Goal: Communication & Community: Answer question/provide support

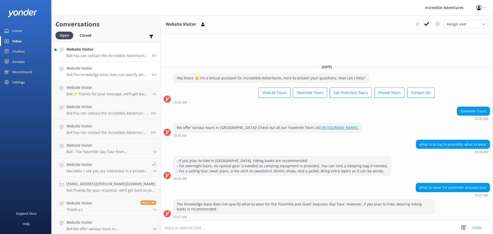
click at [107, 58] on link "Website Visitor Bot: You can contact the Incredible Adventures team at [PHONE_N…" at bounding box center [106, 51] width 109 height 19
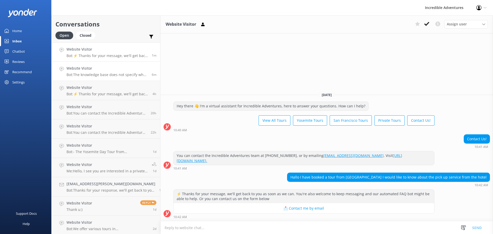
click at [77, 70] on h4 "Website Visitor" at bounding box center [106, 68] width 81 height 6
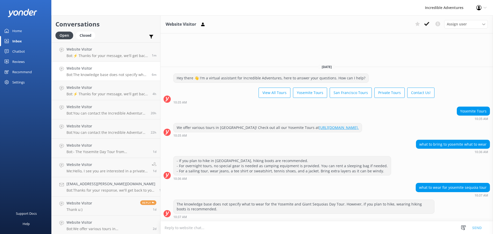
click at [205, 229] on textarea at bounding box center [326, 227] width 332 height 13
paste textarea "As for a list of essentials... Layered clothing (You may experience both warm a…"
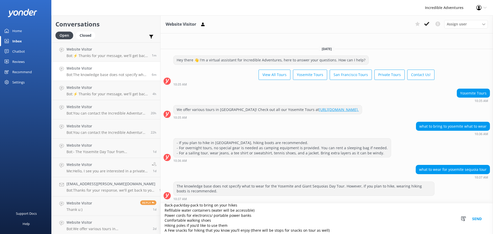
scroll to position [27, 0]
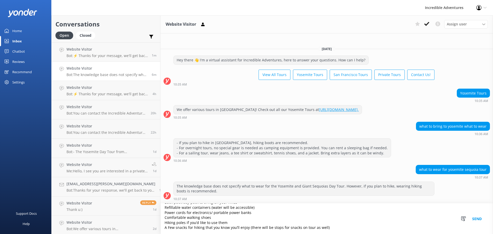
type textarea "As for a list of essentials... Layered clothing (You may experience both warm a…"
click at [27, 33] on link "Home" at bounding box center [25, 31] width 51 height 10
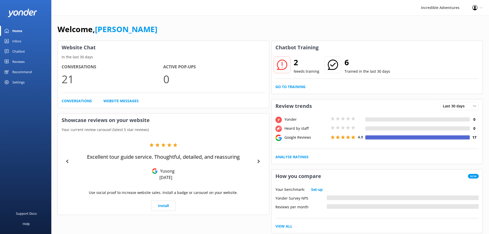
click at [292, 71] on div "2 Needs training" at bounding box center [296, 65] width 46 height 18
click at [289, 66] on div at bounding box center [281, 64] width 17 height 17
click at [293, 85] on link "Go to Training" at bounding box center [290, 87] width 30 height 6
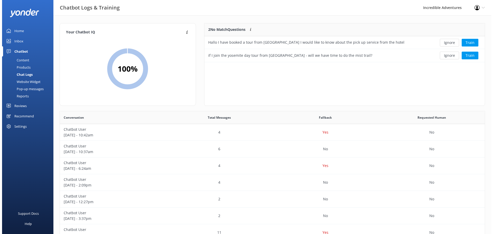
scroll to position [176, 421]
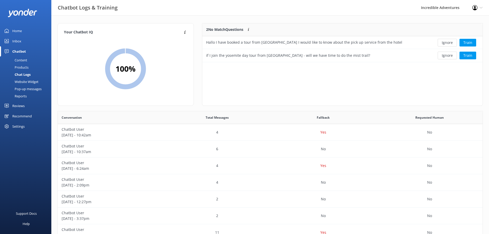
click at [18, 42] on div "Inbox" at bounding box center [16, 41] width 9 height 10
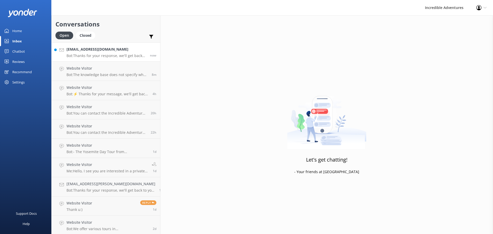
click at [103, 54] on p "Bot: Thanks for your response, we'll get back to you as soon as we can during o…" at bounding box center [106, 55] width 80 height 5
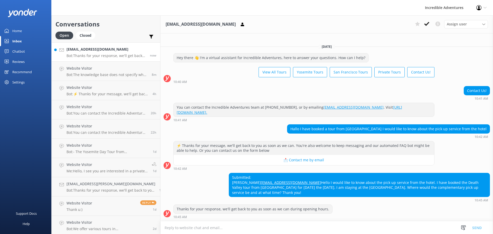
click at [218, 227] on textarea at bounding box center [326, 227] width 332 height 13
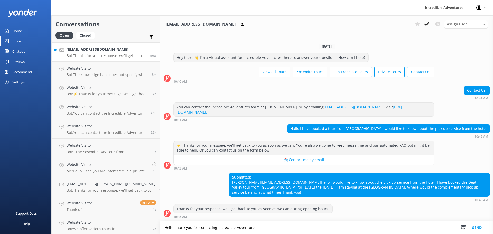
type textarea "Hello, thank you for contacting Incredible Adventures"
click at [475, 227] on button "Send" at bounding box center [476, 227] width 19 height 13
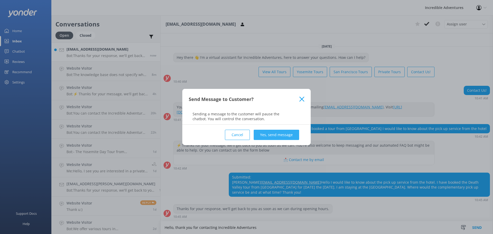
click at [284, 135] on button "Yes, send message" at bounding box center [275, 135] width 45 height 10
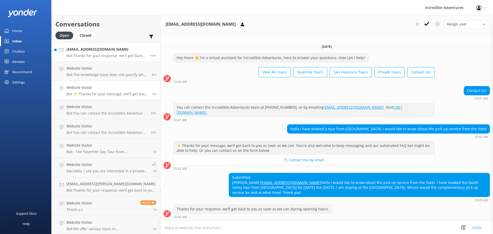
drag, startPoint x: 86, startPoint y: 75, endPoint x: 88, endPoint y: 86, distance: 10.9
click at [86, 75] on p "Bot: The knowledge base does not specify what to wear for the Yosemite and Gian…" at bounding box center [106, 74] width 81 height 5
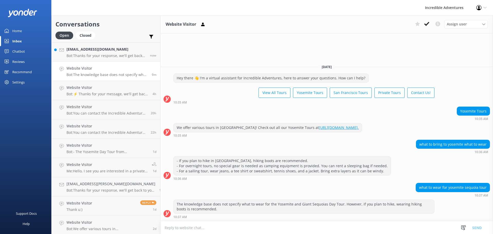
click at [230, 229] on textarea at bounding box center [326, 227] width 332 height 13
paste textarea "As for a list of essentials... Layered clothing (You may experience both warm a…"
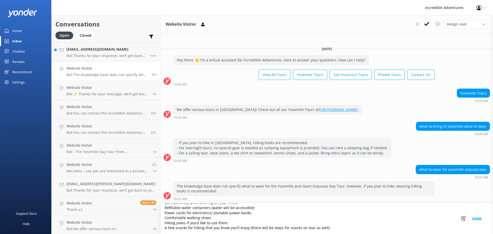
scroll to position [27, 0]
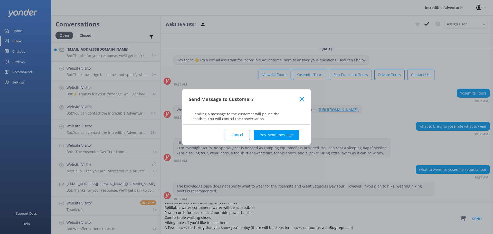
click at [302, 98] on use at bounding box center [301, 98] width 5 height 5
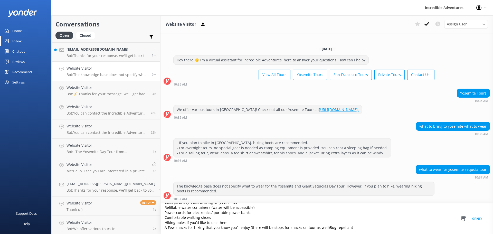
click at [320, 226] on textarea "As for a list of essentials... Layered clothing (You may experience both warm a…" at bounding box center [326, 218] width 332 height 31
click at [318, 227] on textarea "As for a list of essentials... Layered clothing (You may experience both warm a…" at bounding box center [326, 218] width 332 height 31
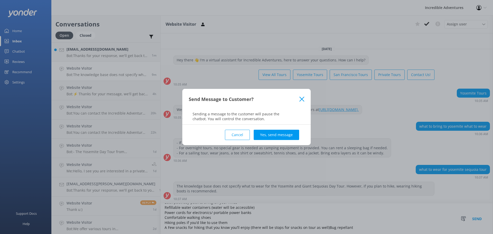
click at [304, 100] on icon at bounding box center [301, 98] width 5 height 5
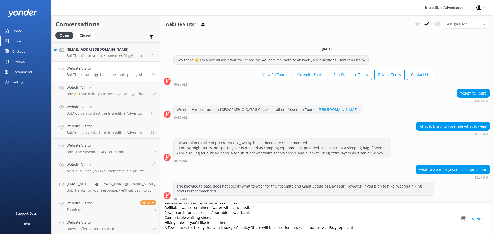
click at [318, 227] on textarea "As for a list of essentials... Layered clothing (You may experience both warm a…" at bounding box center [326, 218] width 332 height 31
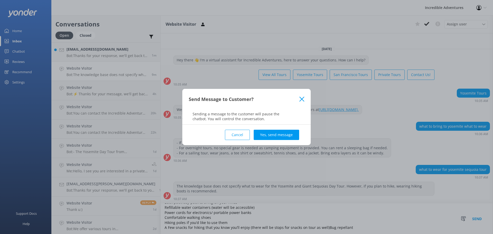
click at [239, 135] on button "Cancel" at bounding box center [237, 135] width 25 height 10
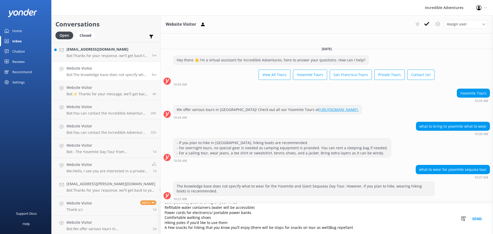
drag, startPoint x: 343, startPoint y: 227, endPoint x: 319, endPoint y: 228, distance: 23.9
click at [319, 228] on textarea "As for a list of essentials... Layered clothing (You may experience both warm a…" at bounding box center [326, 218] width 332 height 31
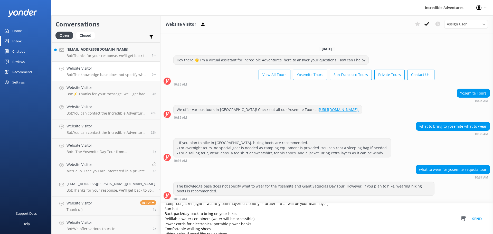
scroll to position [0, 0]
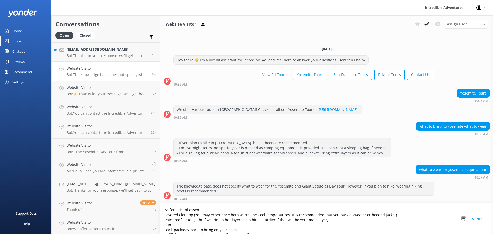
click at [172, 224] on textarea "As for a list of essentials... Layered clothing (You may experience both warm a…" at bounding box center [326, 218] width 332 height 31
type textarea "As for a list of essentials... Layered clothing (You may experience both warm a…"
click at [478, 218] on button "Send" at bounding box center [476, 218] width 19 height 31
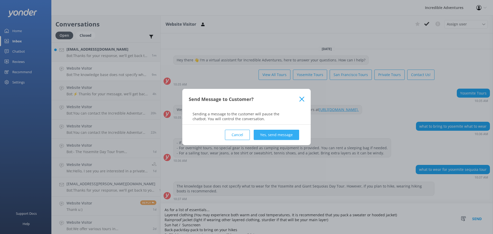
click at [285, 136] on button "Yes, send message" at bounding box center [275, 135] width 45 height 10
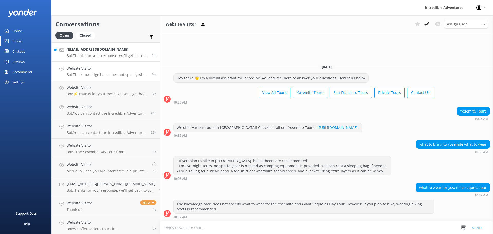
click at [104, 56] on p "Bot: Thanks for your response, we'll get back to you as soon as we can during o…" at bounding box center [106, 55] width 81 height 5
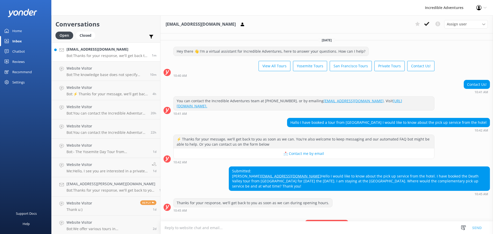
scroll to position [27, 0]
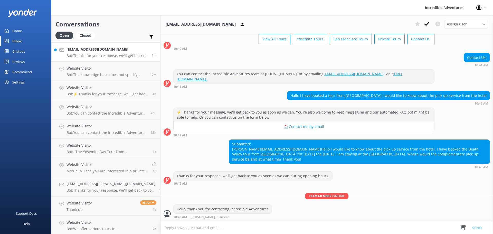
click at [241, 229] on textarea at bounding box center [326, 227] width 332 height 13
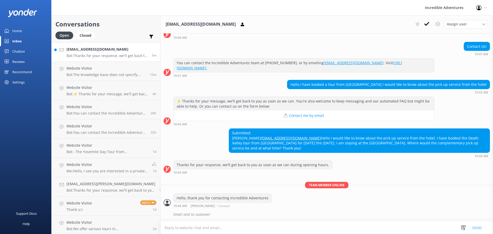
click at [258, 225] on textarea at bounding box center [326, 227] width 332 height 13
paste textarea "Thank you for booking with us. This tour is operated by one of our trusted part…"
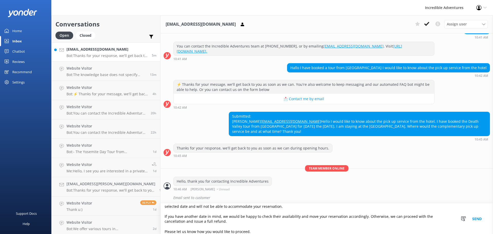
scroll to position [56, 0]
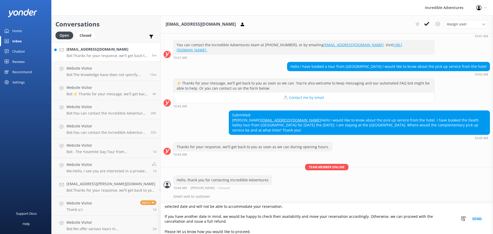
type textarea "Thank you for booking with us. This tour is operated by one of our trusted part…"
click at [478, 219] on button "Send" at bounding box center [476, 218] width 19 height 31
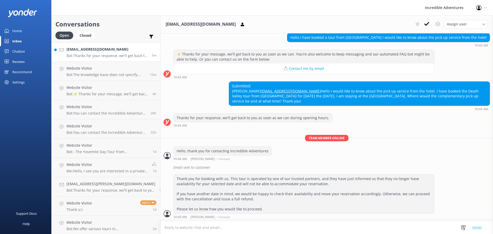
scroll to position [59, 0]
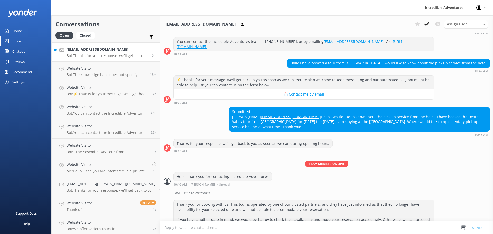
click at [111, 56] on p "Bot: Thanks for your response, we'll get back to you as soon as we can during o…" at bounding box center [106, 55] width 81 height 5
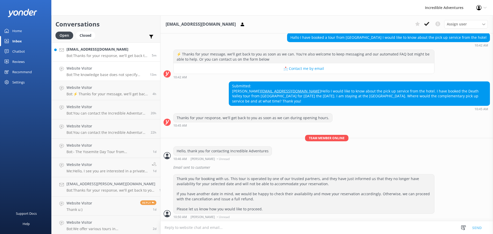
click at [86, 68] on h4 "Website Visitor" at bounding box center [106, 68] width 80 height 6
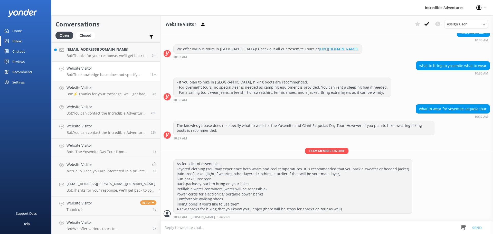
scroll to position [52, 0]
click at [101, 56] on p "Bot: Thanks for your response, we'll get back to you as soon as we can during o…" at bounding box center [106, 55] width 81 height 5
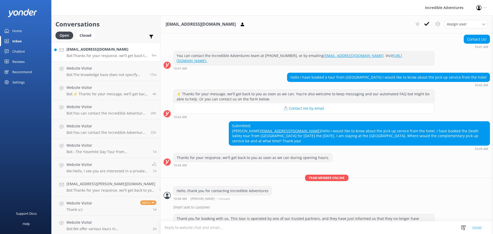
scroll to position [96, 0]
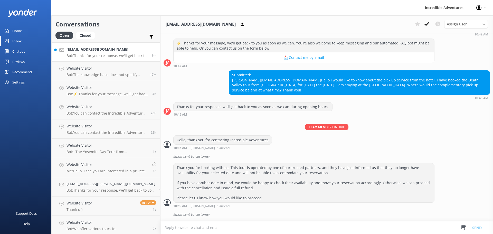
drag, startPoint x: 359, startPoint y: 218, endPoint x: 327, endPoint y: 205, distance: 34.4
click at [359, 217] on div "Email sent to customer" at bounding box center [331, 214] width 316 height 9
